Goal: Information Seeking & Learning: Check status

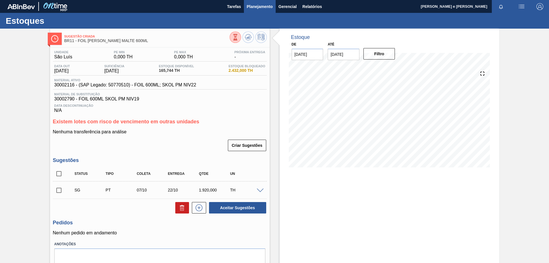
click at [249, 5] on span "Planejamento" at bounding box center [260, 6] width 26 height 7
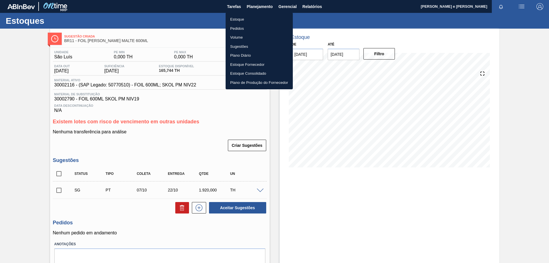
click at [311, 3] on div at bounding box center [274, 131] width 549 height 263
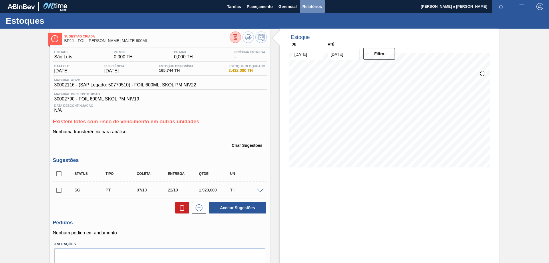
click at [307, 9] on span "Relatórios" at bounding box center [312, 6] width 19 height 7
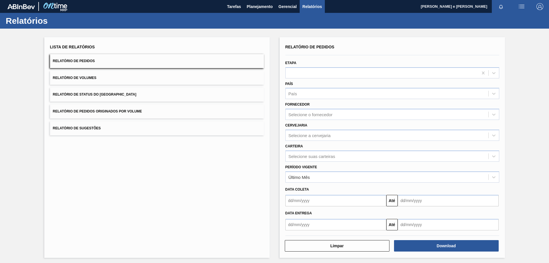
click at [203, 209] on div "Lista de Relatórios Relatório de Pedidos Relatório de Volumes Relatório de Stat…" at bounding box center [156, 147] width 225 height 221
click at [297, 174] on div "Último Mês" at bounding box center [387, 177] width 203 height 8
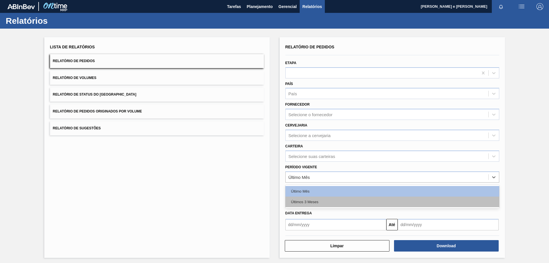
click at [299, 201] on div "Últimos 3 Meses" at bounding box center [392, 202] width 214 height 11
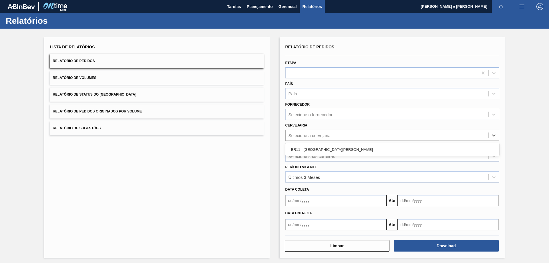
click at [298, 134] on div "Selecione a cervejaria" at bounding box center [310, 135] width 42 height 5
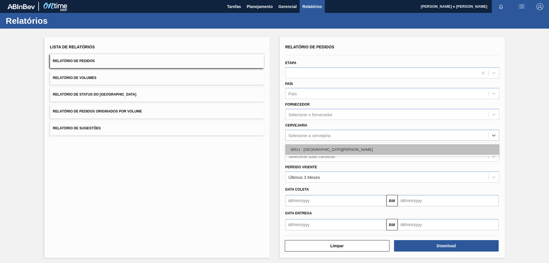
click at [299, 152] on div "BR11 - [GEOGRAPHIC_DATA][PERSON_NAME]" at bounding box center [392, 149] width 214 height 11
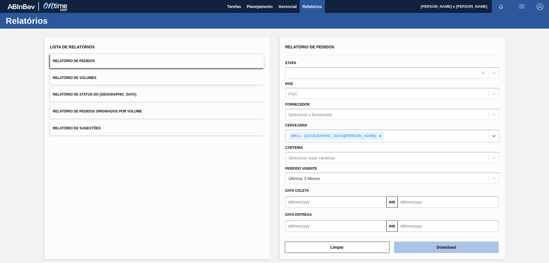
click at [421, 249] on button "Download" at bounding box center [446, 246] width 105 height 11
click at [221, 38] on div "Lista de Relatórios Relatório de Pedidos Relatório de Volumes Relatório de Stat…" at bounding box center [156, 148] width 225 height 222
drag, startPoint x: 362, startPoint y: 27, endPoint x: 509, endPoint y: 27, distance: 147.0
click at [363, 27] on div "Relatórios" at bounding box center [274, 21] width 549 height 16
click at [170, 189] on div "Lista de Relatórios Relatório de Pedidos Relatório de Volumes Relatório de Stat…" at bounding box center [156, 148] width 225 height 222
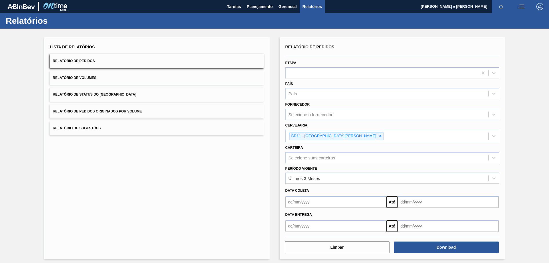
click at [383, 27] on div "Relatórios" at bounding box center [274, 21] width 549 height 16
click at [256, 5] on span "Planejamento" at bounding box center [260, 6] width 26 height 7
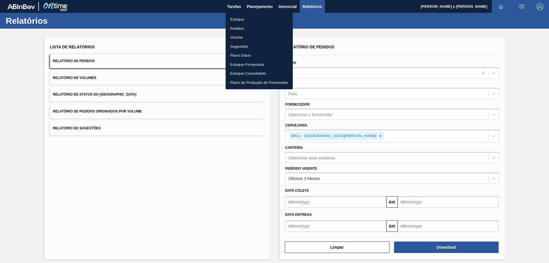
click at [235, 20] on li "Estoque" at bounding box center [259, 19] width 67 height 9
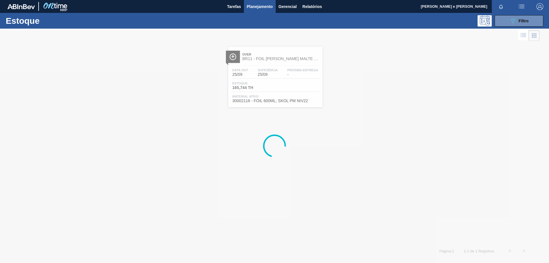
click at [443, 73] on div at bounding box center [274, 146] width 549 height 234
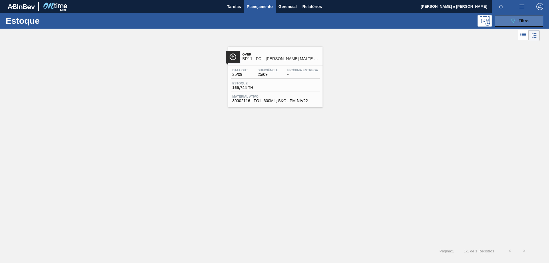
click at [511, 17] on button "089F7B8B-B2A5-4AFE-B5C0-19BA573D28AC Filtro" at bounding box center [519, 20] width 49 height 11
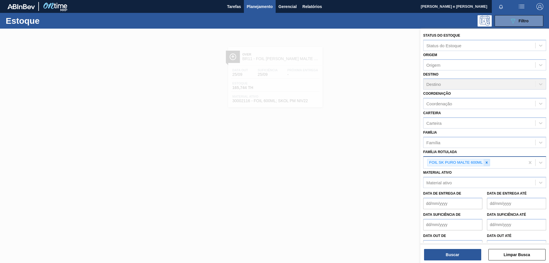
click at [488, 162] on icon at bounding box center [487, 162] width 4 height 4
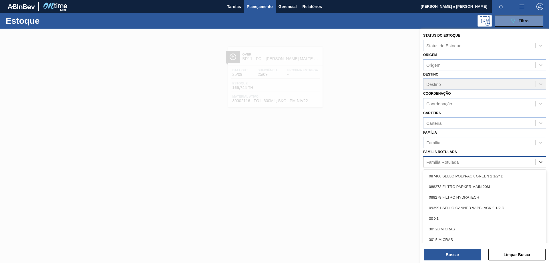
click at [443, 161] on div "Família Rotulada" at bounding box center [442, 161] width 32 height 5
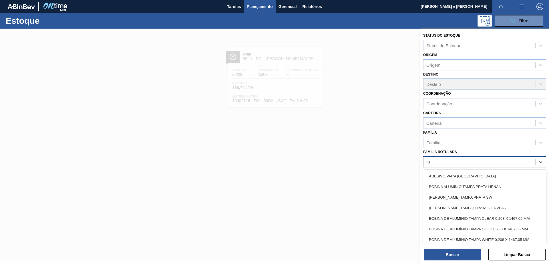
type Rotulada "t"
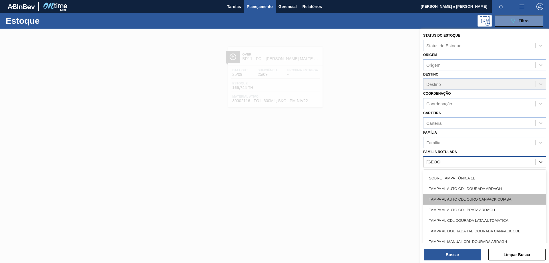
scroll to position [172, 0]
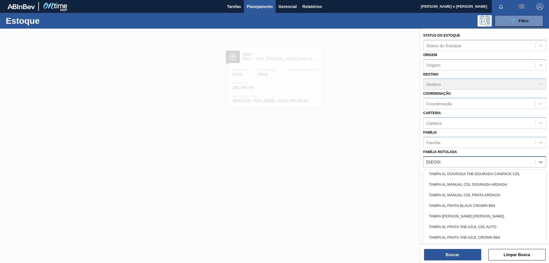
type Rotulada "[GEOGRAPHIC_DATA]"
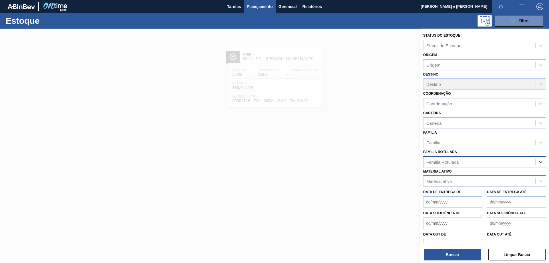
click at [446, 181] on div "Material ativo" at bounding box center [438, 181] width 25 height 5
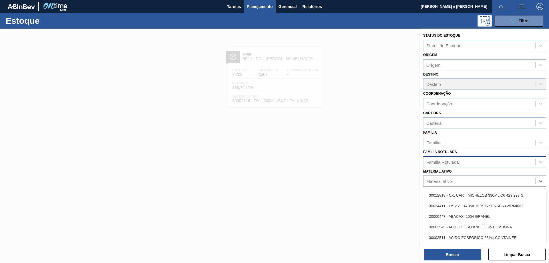
click at [444, 164] on div "Família Rotulada" at bounding box center [442, 161] width 32 height 5
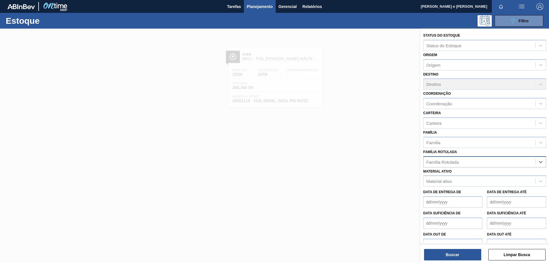
paste Rotulada "30003189"
type Rotulada "3"
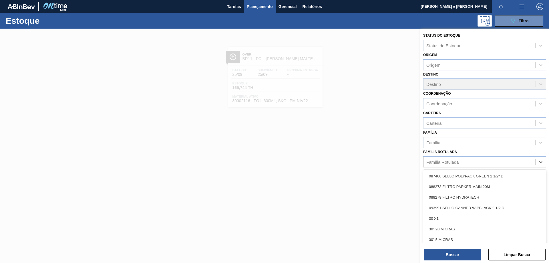
click at [443, 142] on div "Família" at bounding box center [480, 142] width 112 height 8
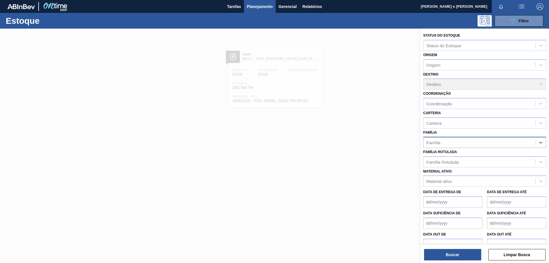
click at [443, 141] on div "Família" at bounding box center [480, 142] width 112 height 8
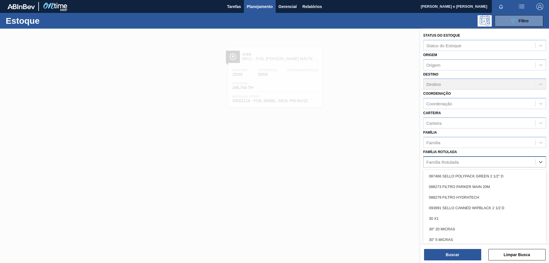
click at [437, 162] on div "Família Rotulada" at bounding box center [442, 161] width 32 height 5
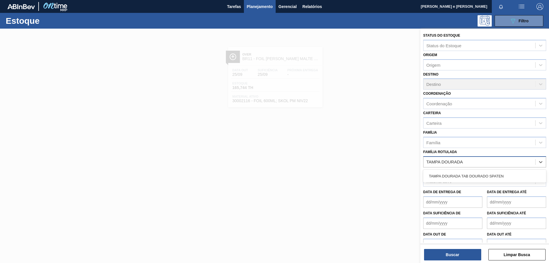
type Rotulada "TAMPA DOURADA"
paste Rotulada "TAMPA AL CDL DOURADA LATA AUTOMATICA"
type Rotulada "TAMPA AL CDL DOURADA LATA AUTOMATICA"
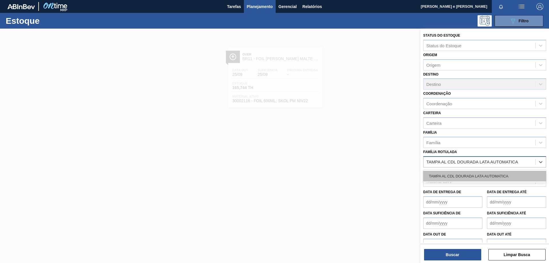
click at [449, 179] on div "TAMPA AL CDL DOURADA LATA AUTOMATICA" at bounding box center [484, 176] width 123 height 11
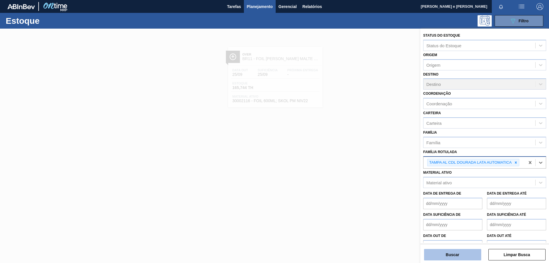
click at [444, 254] on button "Buscar" at bounding box center [452, 254] width 57 height 11
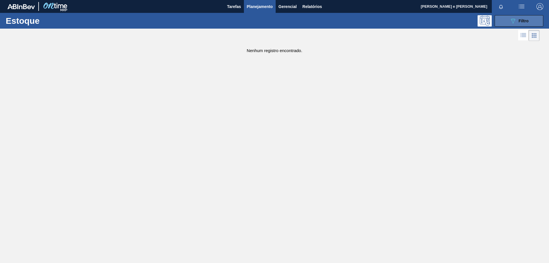
click at [518, 21] on div "089F7B8B-B2A5-4AFE-B5C0-19BA573D28AC Filtro" at bounding box center [519, 20] width 19 height 7
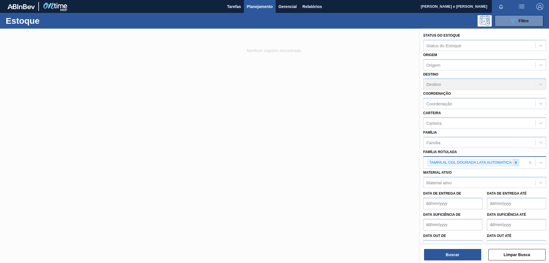
click at [515, 163] on icon at bounding box center [516, 162] width 4 height 4
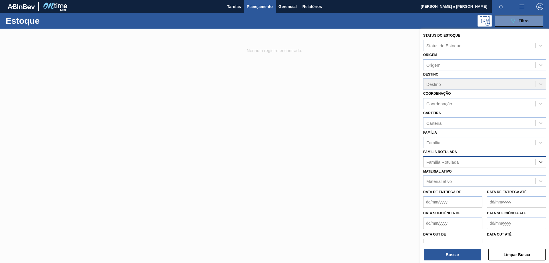
click at [255, 8] on span "Planejamento" at bounding box center [260, 6] width 26 height 7
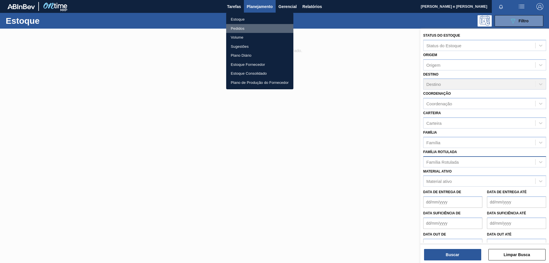
click at [236, 27] on li "Pedidos" at bounding box center [259, 28] width 67 height 9
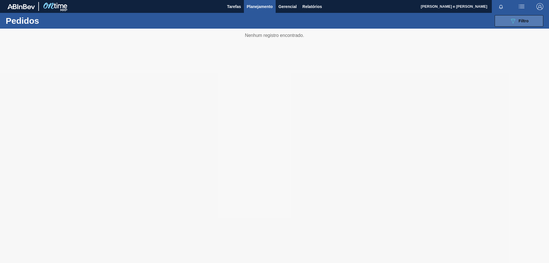
click at [543, 20] on button "089F7B8B-B2A5-4AFE-B5C0-19BA573D28AC Filtro" at bounding box center [519, 20] width 49 height 11
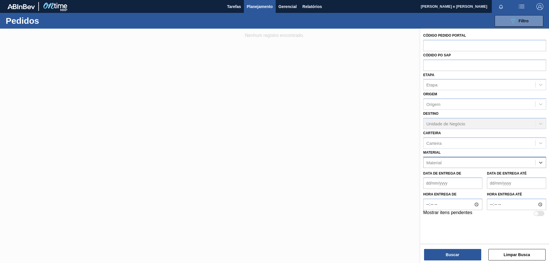
click at [497, 162] on div "Material" at bounding box center [480, 162] width 112 height 8
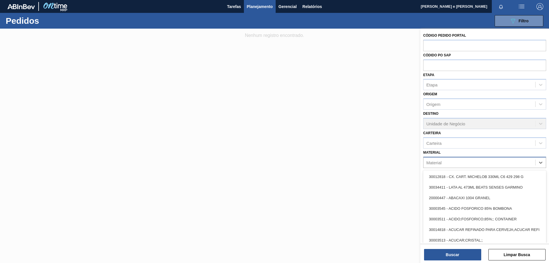
paste input "30003189"
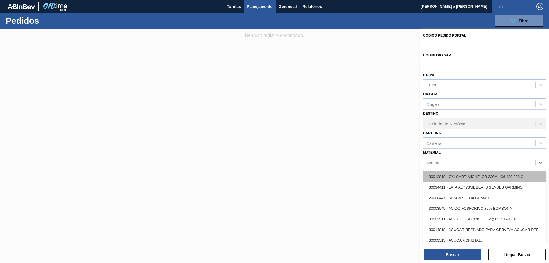
type input "30003189"
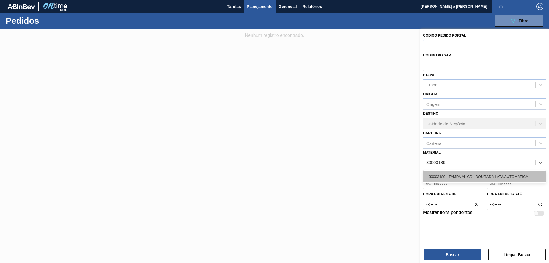
click at [449, 174] on div "30003189 - TAMPA AL CDL DOURADA LATA AUTOMATICA" at bounding box center [484, 176] width 123 height 11
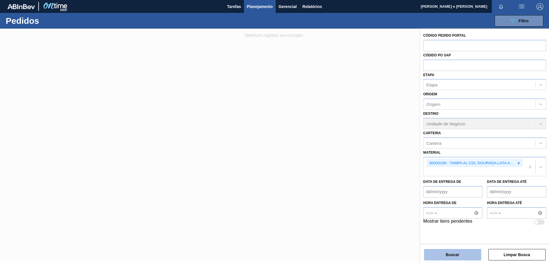
click at [455, 258] on button "Buscar" at bounding box center [452, 254] width 57 height 11
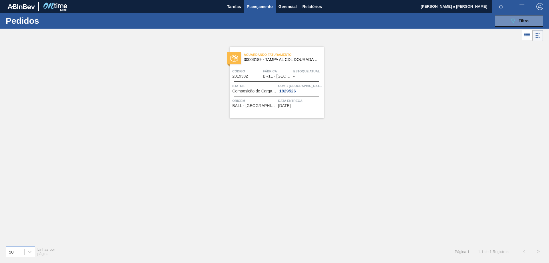
click at [265, 73] on span "Fábrica" at bounding box center [277, 71] width 29 height 6
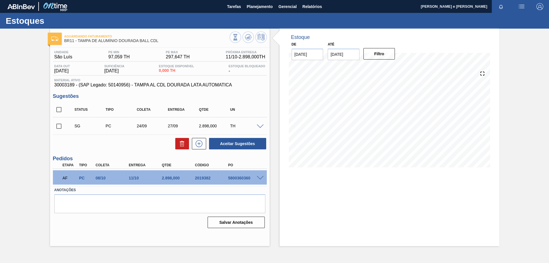
click at [347, 209] on div "Estoque De [DATE] Até [DATE] Filtro 24/09 Projeção de Estoque -571.428 [DOMAIN_…" at bounding box center [390, 137] width 220 height 217
click at [463, 223] on div "Estoque De [DATE] Até [DATE] Filtro 24/09 Projeção de Estoque -571.428 [DOMAIN_…" at bounding box center [390, 137] width 220 height 217
click at [360, 215] on div "Estoque De [DATE] Até [DATE] Filtro 24/09 Projeção de Estoque -571.428 [DOMAIN_…" at bounding box center [390, 137] width 220 height 217
click at [331, 231] on div "Estoque De [DATE] Até [DATE] Filtro 24/09 Projeção de Estoque -571.428 [DOMAIN_…" at bounding box center [390, 137] width 220 height 217
